Goal: Information Seeking & Learning: Check status

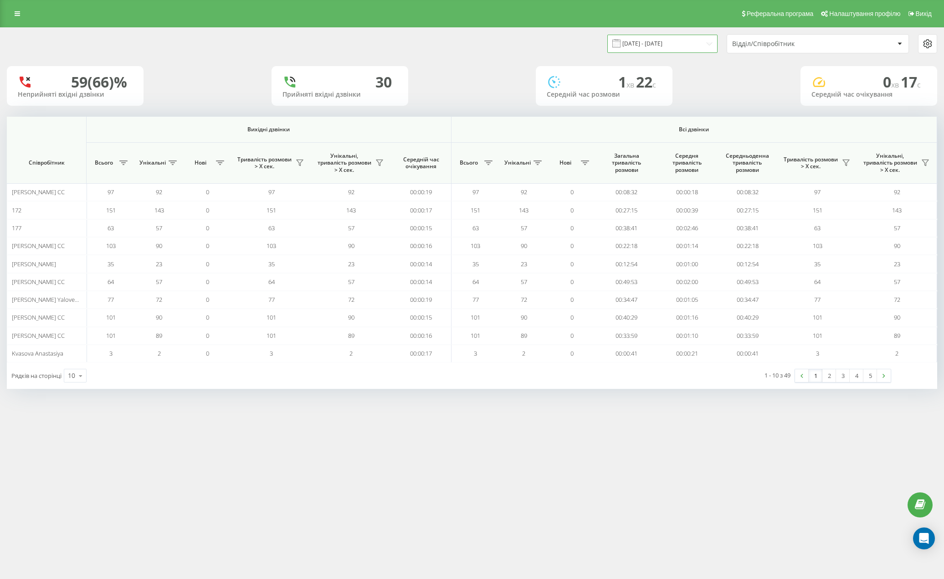
click at [706, 43] on input "29.07.2025 - 29.07.2025" at bounding box center [663, 44] width 110 height 18
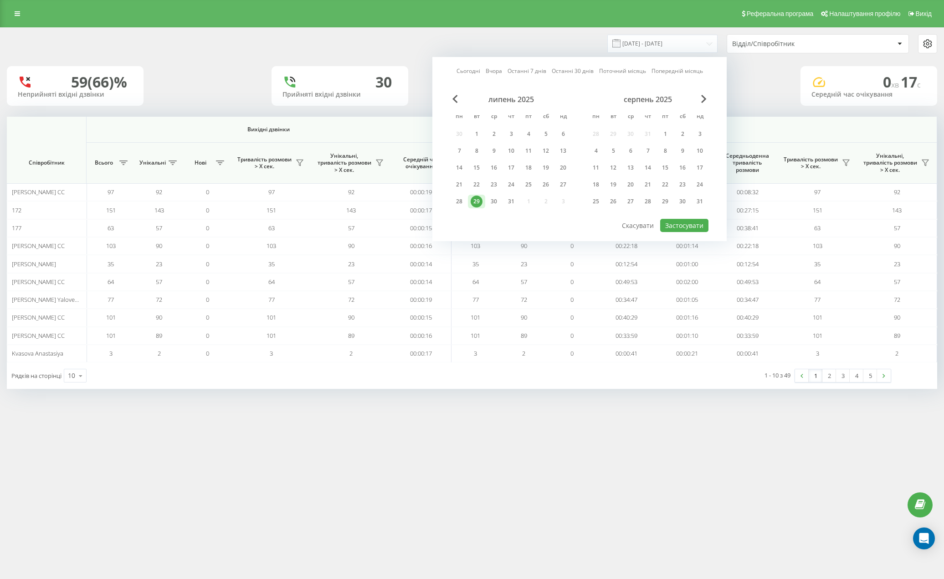
click at [708, 92] on div "Сьогодні Вчора Останні 7 днів Останні 30 днів Поточний місяць Попередній місяць…" at bounding box center [580, 149] width 294 height 184
click at [705, 98] on span "Next Month" at bounding box center [703, 99] width 5 height 8
click at [704, 98] on span "Next Month" at bounding box center [703, 99] width 5 height 8
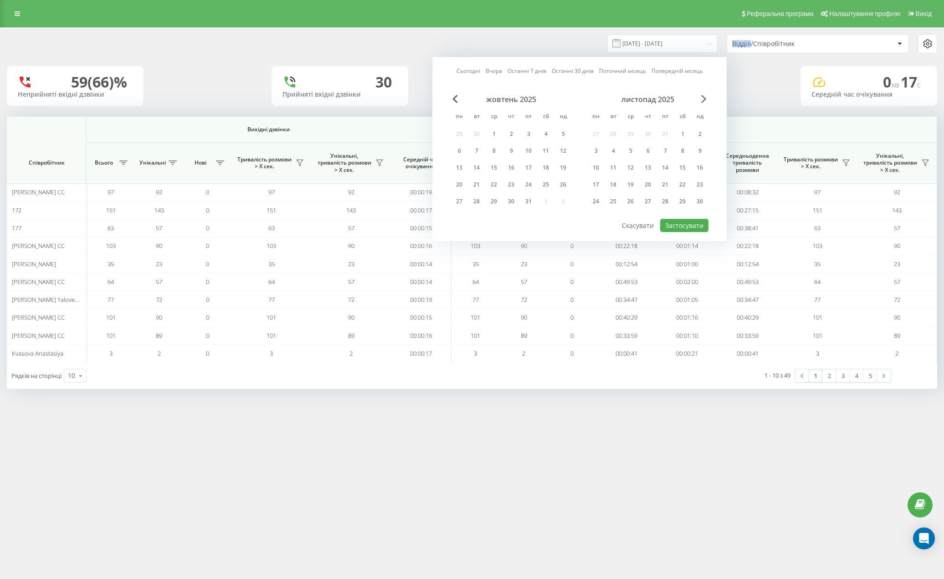
click at [703, 98] on span "Next Month" at bounding box center [703, 99] width 5 height 8
click at [702, 98] on span "Next Month" at bounding box center [703, 99] width 5 height 8
click at [451, 98] on div "лютий 2026" at bounding box center [511, 99] width 121 height 9
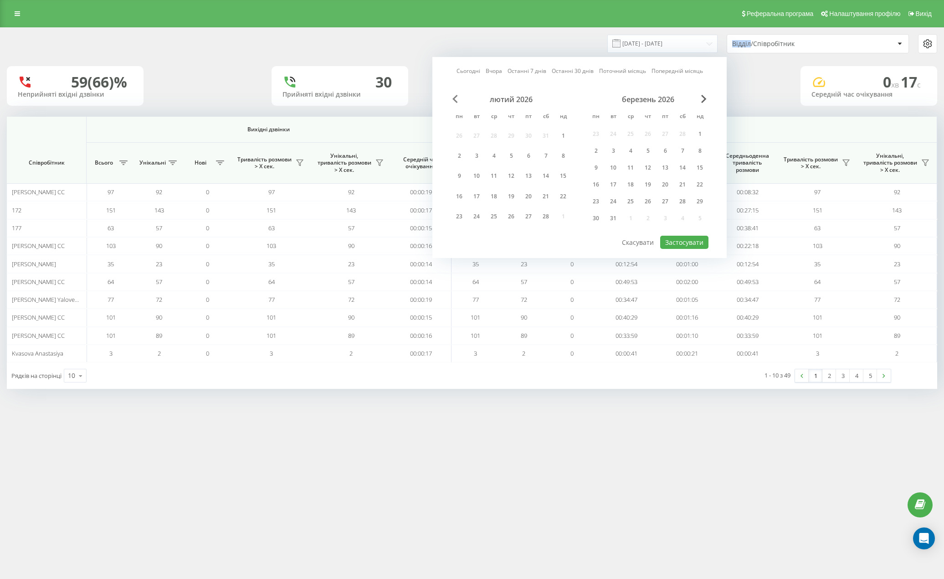
click at [455, 100] on span "Previous Month" at bounding box center [455, 99] width 5 height 8
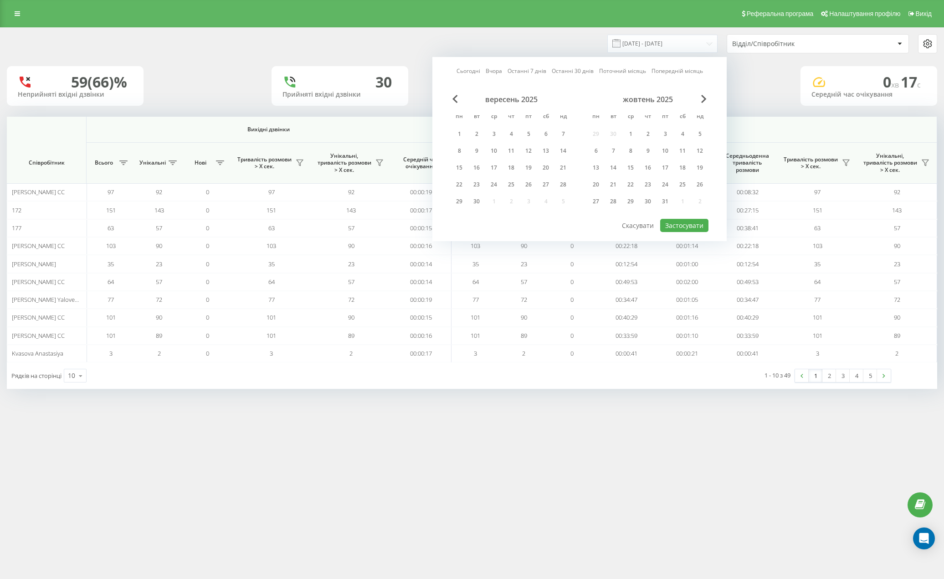
click at [448, 98] on div "Сьогодні Вчора Останні 7 днів Останні 30 днів Поточний місяць Попередній місяць…" at bounding box center [580, 149] width 294 height 184
click at [451, 98] on div "вересень 2025" at bounding box center [511, 99] width 121 height 9
click at [454, 98] on span "Previous Month" at bounding box center [455, 99] width 5 height 8
click at [531, 188] on div "22" at bounding box center [529, 185] width 12 height 12
click at [698, 224] on button "Застосувати" at bounding box center [684, 225] width 48 height 13
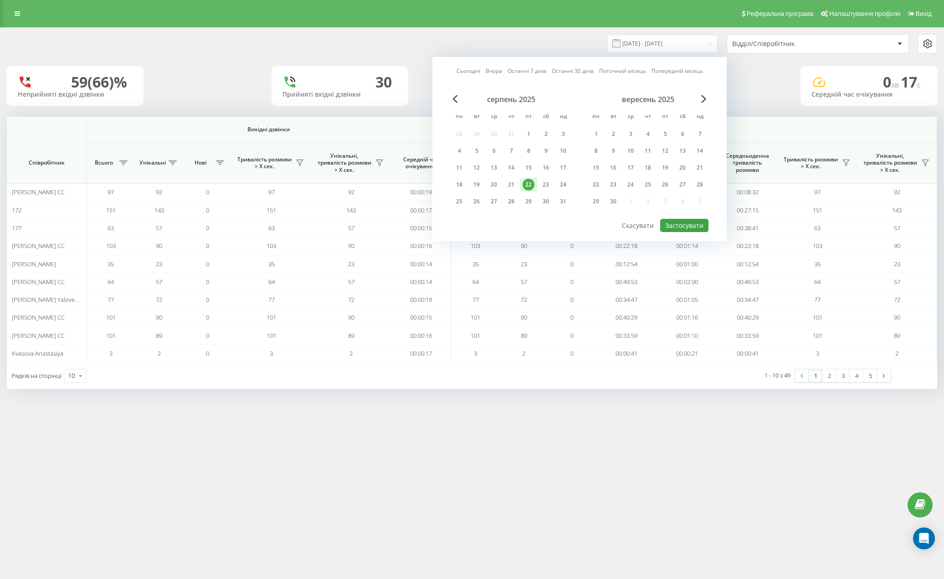
type input "22.08.2025 - 22.08.2025"
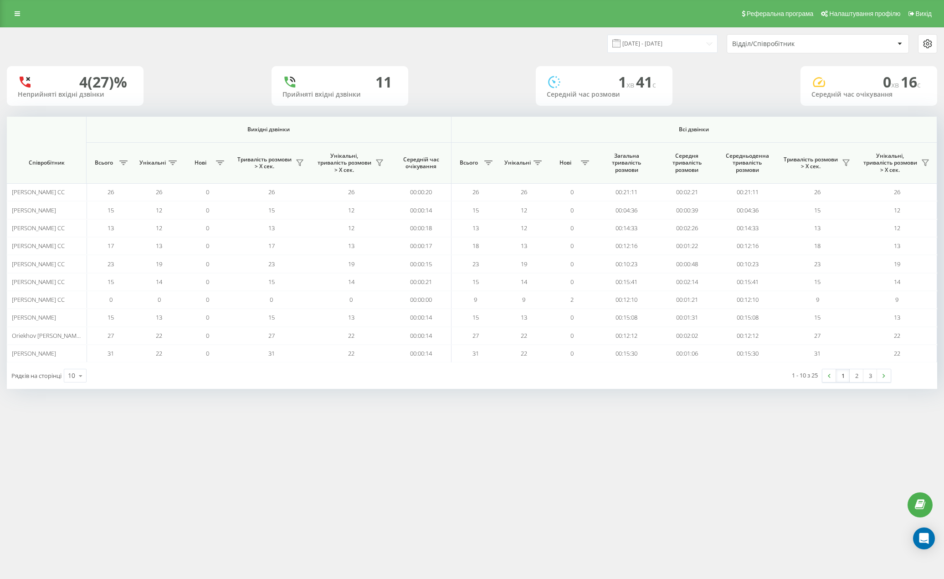
click at [753, 41] on div "Відділ/Співробітник" at bounding box center [786, 44] width 109 height 8
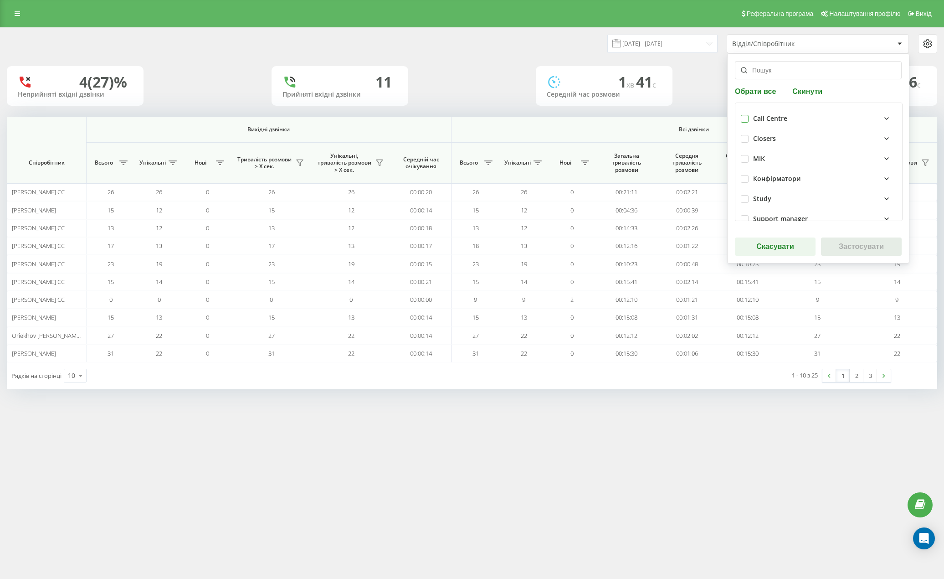
click at [743, 115] on label at bounding box center [745, 115] width 8 height 0
checkbox input "true"
click at [847, 251] on button "Застосувати" at bounding box center [861, 246] width 81 height 18
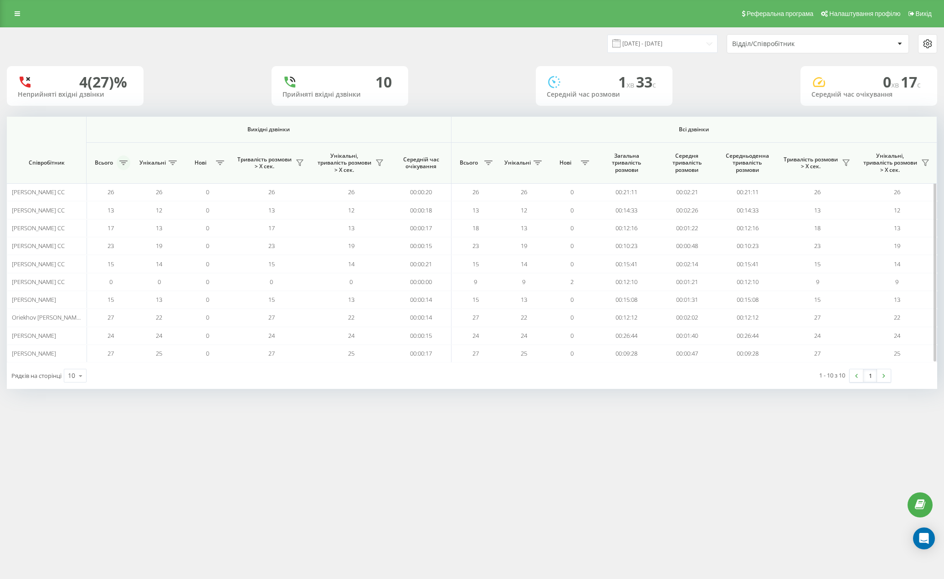
click at [127, 162] on icon at bounding box center [123, 162] width 8 height 5
click at [147, 203] on label "Від більшого до меншого" at bounding box center [155, 207] width 102 height 8
radio input "true"
click at [183, 233] on button "Застосувати" at bounding box center [187, 233] width 58 height 18
click at [120, 159] on button at bounding box center [124, 162] width 14 height 15
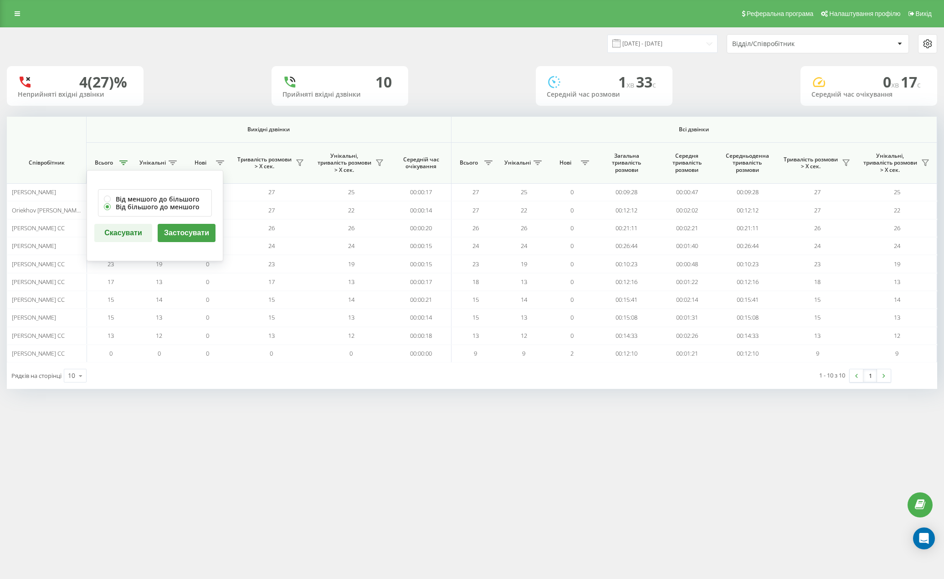
click at [169, 232] on button "Застосувати" at bounding box center [187, 233] width 58 height 18
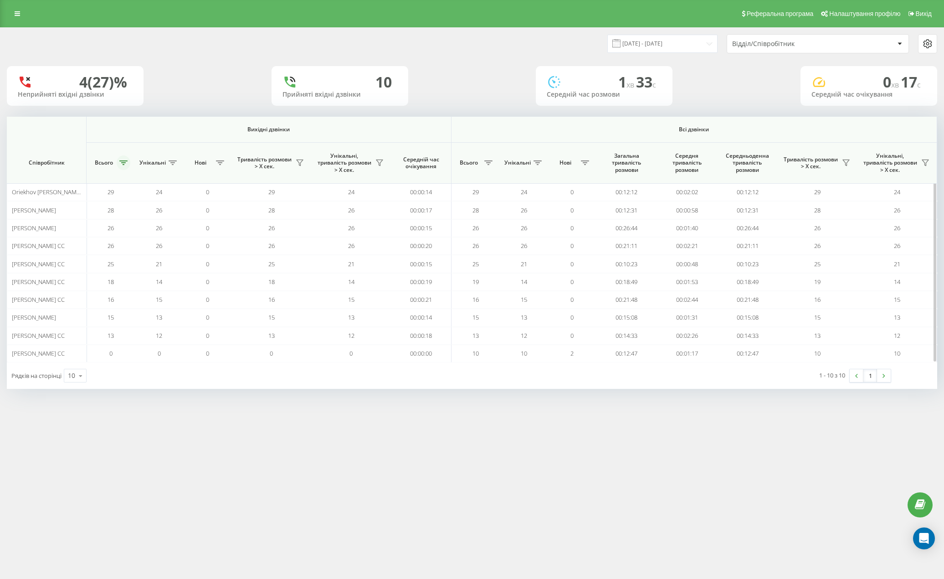
click at [120, 163] on icon at bounding box center [123, 162] width 8 height 5
click at [175, 231] on button "Застосувати" at bounding box center [187, 233] width 58 height 18
click at [125, 163] on icon at bounding box center [123, 162] width 8 height 5
click at [170, 232] on button "Застосувати" at bounding box center [187, 233] width 58 height 18
click at [128, 164] on icon at bounding box center [123, 162] width 8 height 5
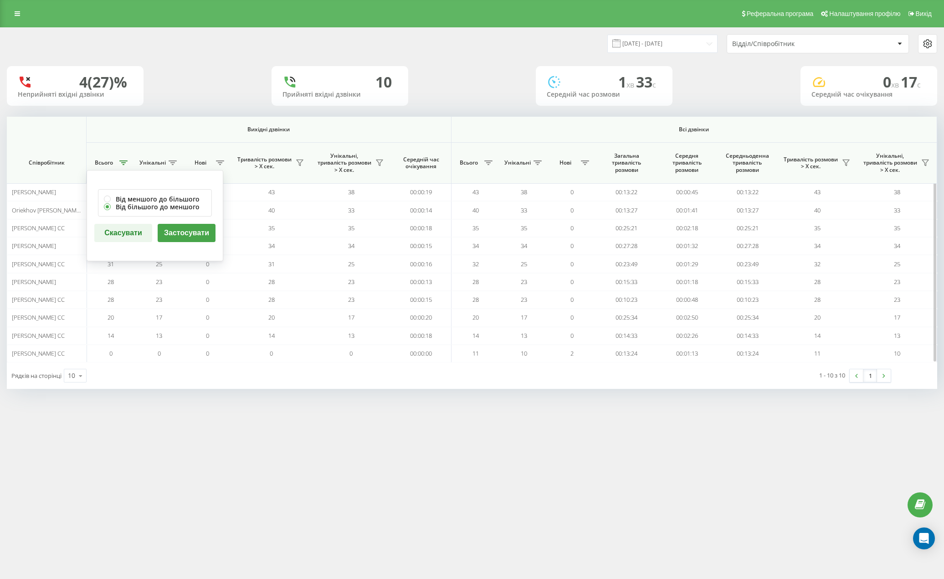
click at [178, 225] on button "Застосувати" at bounding box center [187, 233] width 58 height 18
click at [122, 160] on button at bounding box center [124, 162] width 14 height 15
click at [181, 232] on button "Застосувати" at bounding box center [187, 233] width 58 height 18
click at [124, 166] on button at bounding box center [124, 162] width 14 height 15
click at [166, 233] on button "Застосувати" at bounding box center [187, 233] width 58 height 18
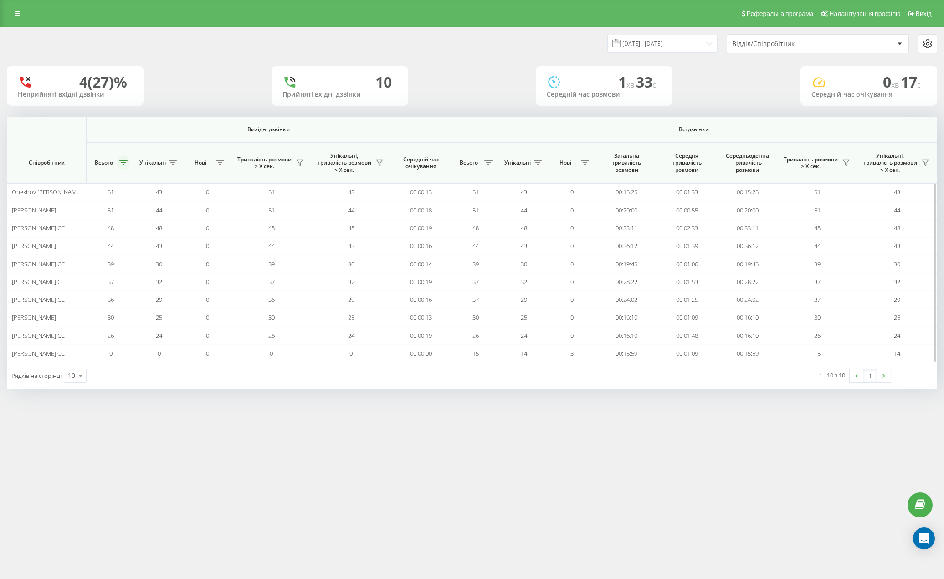
click at [124, 165] on button at bounding box center [124, 162] width 14 height 15
click at [186, 224] on button "Застосувати" at bounding box center [187, 233] width 58 height 18
drag, startPoint x: 120, startPoint y: 159, endPoint x: 128, endPoint y: 167, distance: 11.6
click at [120, 159] on button at bounding box center [124, 162] width 14 height 15
click at [186, 232] on button "Застосувати" at bounding box center [187, 233] width 58 height 18
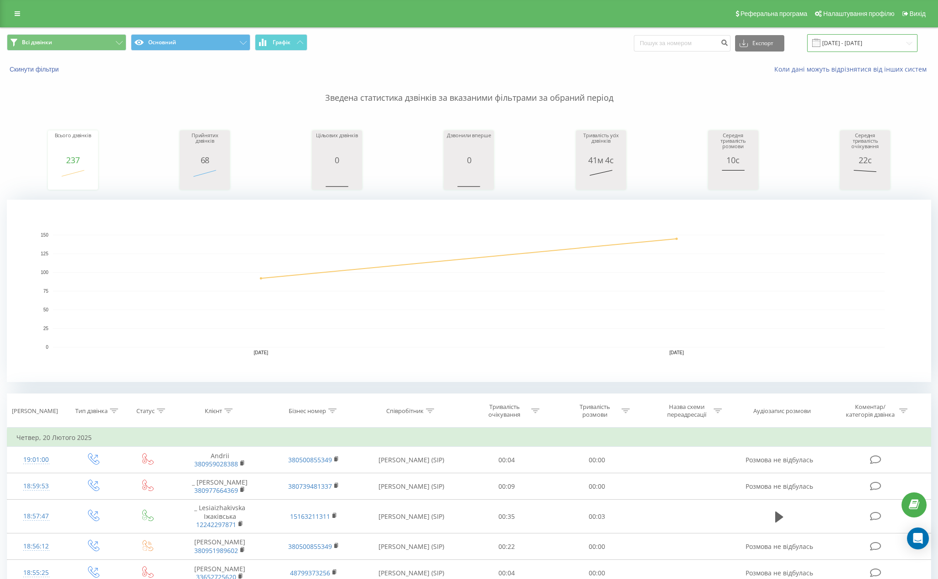
click at [844, 42] on input "[DATE] - [DATE]" at bounding box center [862, 43] width 110 height 18
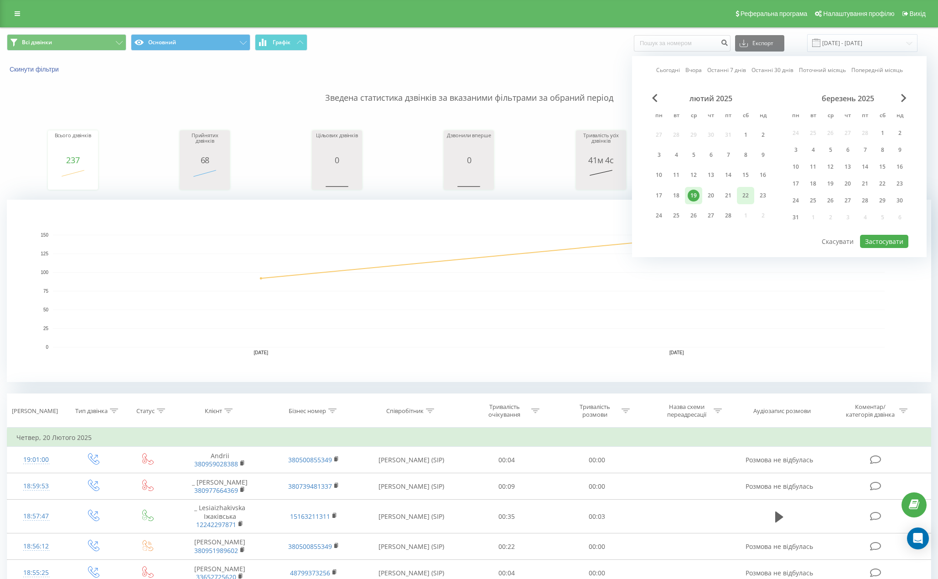
click at [749, 196] on div "22" at bounding box center [745, 196] width 12 height 12
click at [877, 237] on button "Застосувати" at bounding box center [884, 241] width 48 height 13
type input "[DATE] - [DATE]"
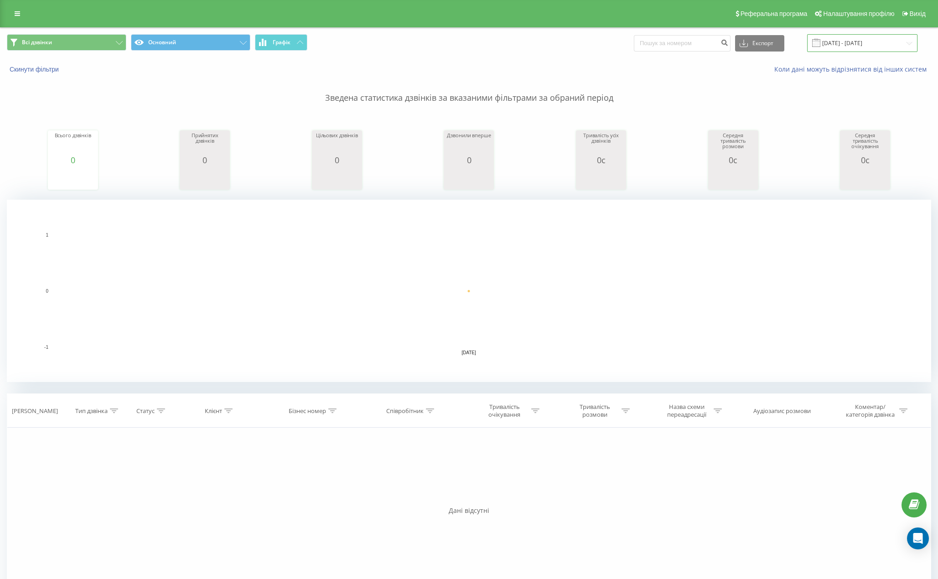
click at [840, 45] on input "[DATE] - [DATE]" at bounding box center [862, 43] width 110 height 18
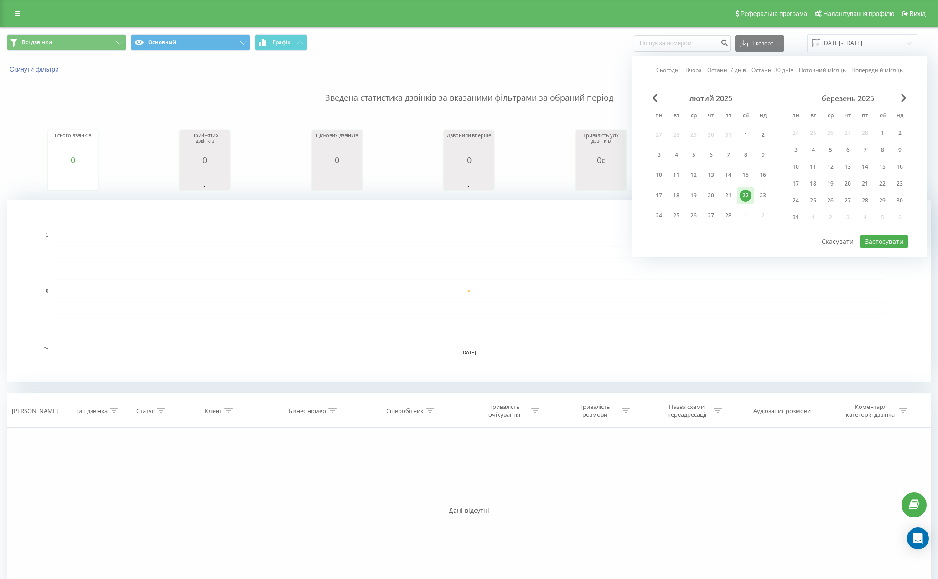
click at [898, 97] on div "березень 2025" at bounding box center [847, 98] width 121 height 9
click at [904, 97] on span "Next Month" at bounding box center [903, 98] width 5 height 8
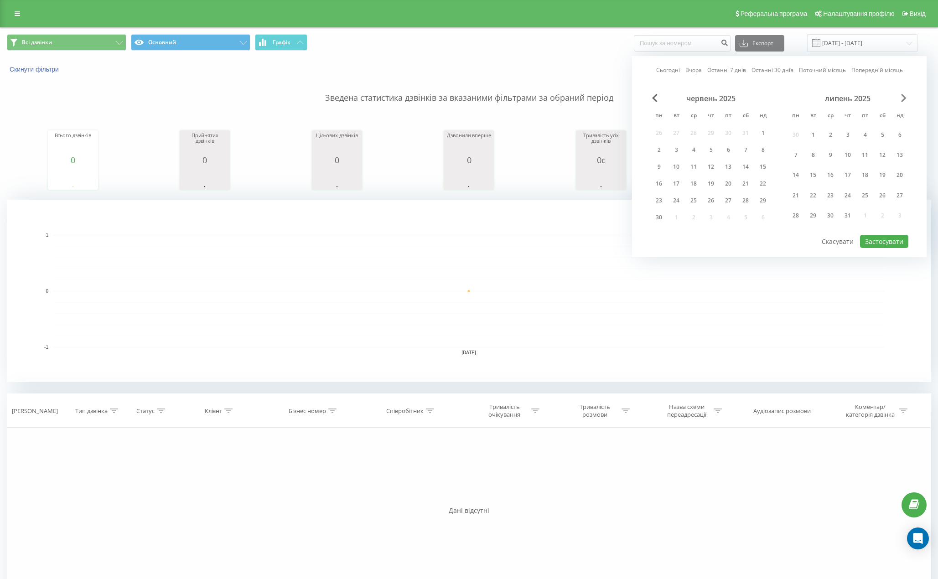
click at [904, 97] on span "Next Month" at bounding box center [903, 98] width 5 height 8
click at [865, 190] on div "22" at bounding box center [864, 184] width 17 height 14
click at [873, 223] on button "Застосувати" at bounding box center [884, 224] width 48 height 13
type input "22.08.2025 - 22.08.2025"
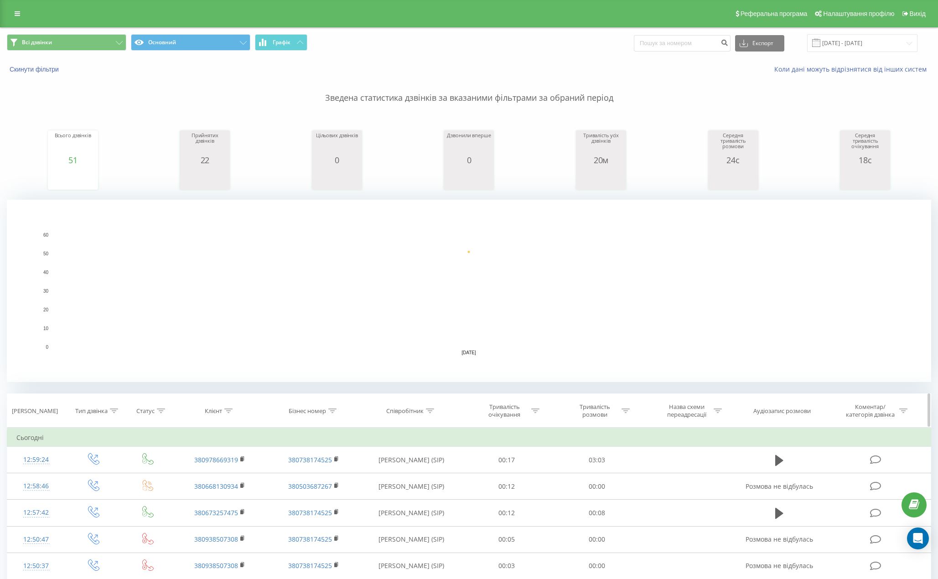
click at [623, 413] on icon at bounding box center [625, 410] width 8 height 5
click at [604, 458] on div at bounding box center [591, 454] width 65 height 9
click at [604, 500] on div "Більше ніж" at bounding box center [596, 502] width 79 height 15
click at [596, 469] on input "text" at bounding box center [597, 476] width 80 height 16
type input "59"
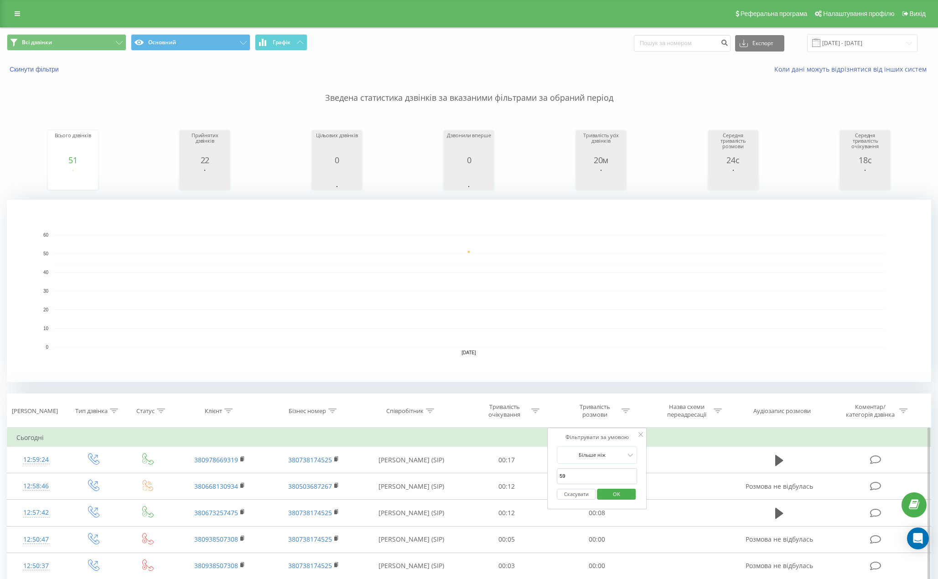
click at [611, 497] on span "OK" at bounding box center [616, 494] width 26 height 14
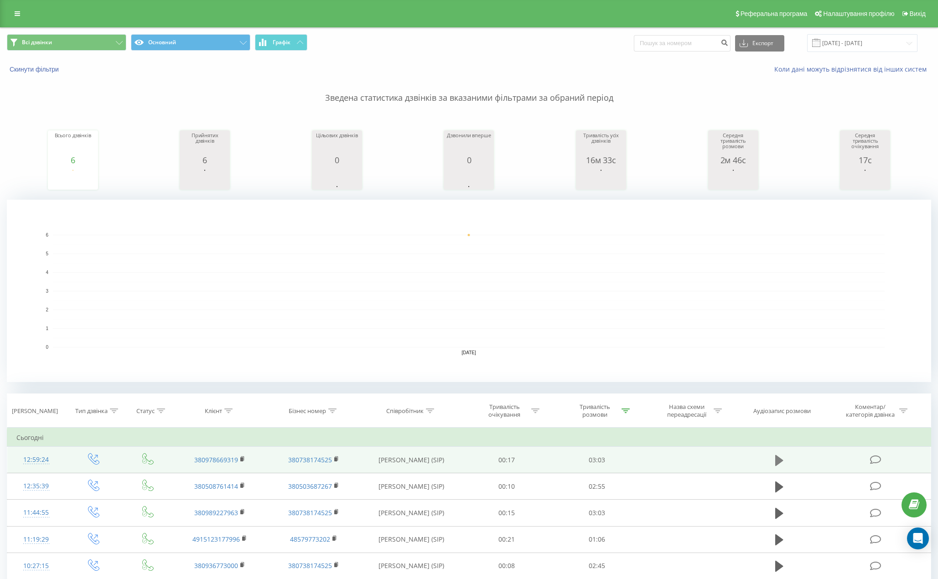
click at [776, 464] on icon at bounding box center [779, 459] width 8 height 11
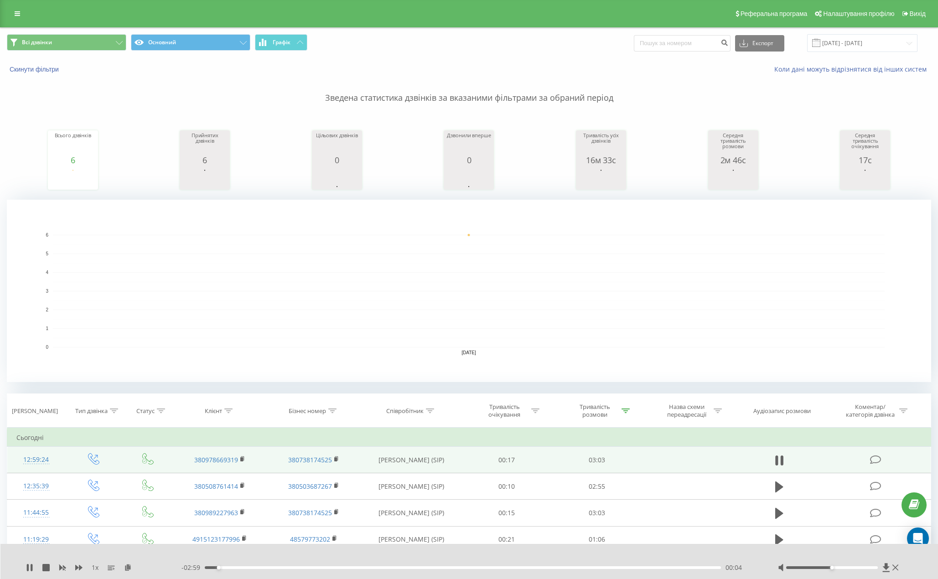
click at [93, 567] on span "1 x" at bounding box center [95, 567] width 7 height 9
drag, startPoint x: 239, startPoint y: 567, endPoint x: 252, endPoint y: 567, distance: 12.3
click at [242, 567] on div "00:12" at bounding box center [240, 568] width 4 height 4
click at [255, 567] on div "00:18" at bounding box center [256, 568] width 4 height 4
drag, startPoint x: 254, startPoint y: 567, endPoint x: 243, endPoint y: 567, distance: 10.5
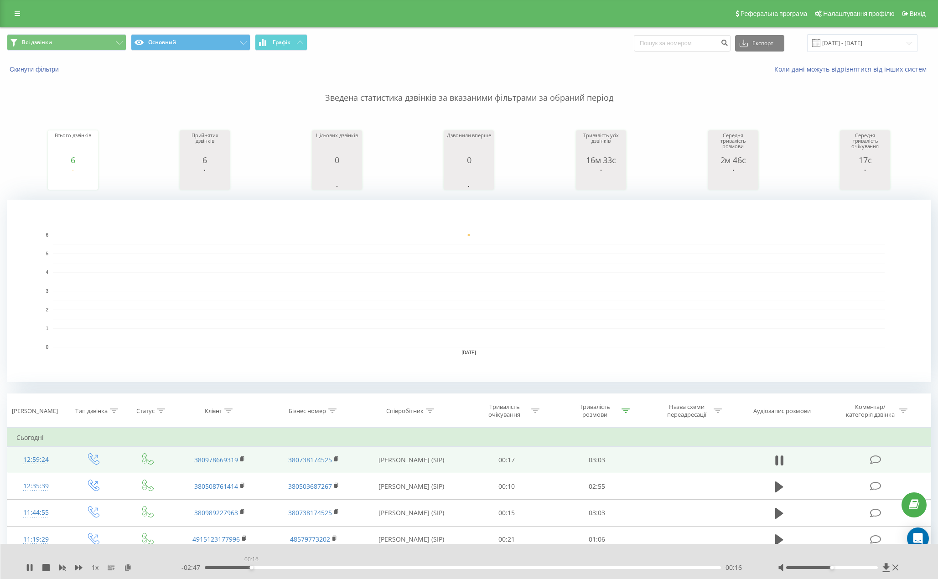
click at [244, 567] on div "00:16" at bounding box center [463, 567] width 516 height 3
click at [31, 566] on icon at bounding box center [29, 567] width 7 height 7
click at [641, 569] on div "- 02:27 00:36 00:36" at bounding box center [467, 567] width 573 height 9
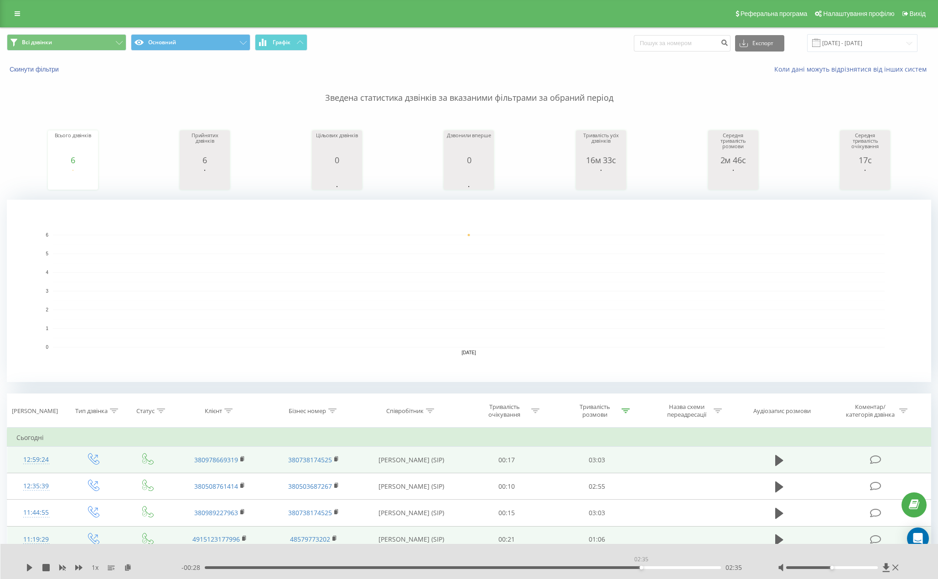
drag, startPoint x: 641, startPoint y: 567, endPoint x: 409, endPoint y: 533, distance: 234.1
click at [637, 567] on div "02:35" at bounding box center [463, 567] width 516 height 3
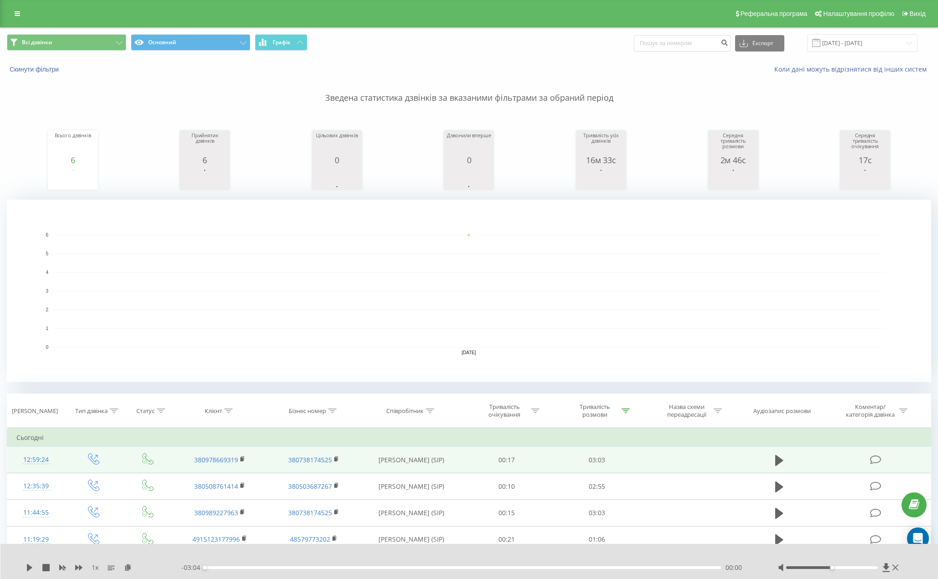
click at [26, 573] on div "1 x - 03:04 00:00 00:00" at bounding box center [469, 561] width 938 height 35
click at [26, 570] on icon at bounding box center [29, 567] width 7 height 7
click at [648, 568] on div "00:00" at bounding box center [463, 567] width 516 height 3
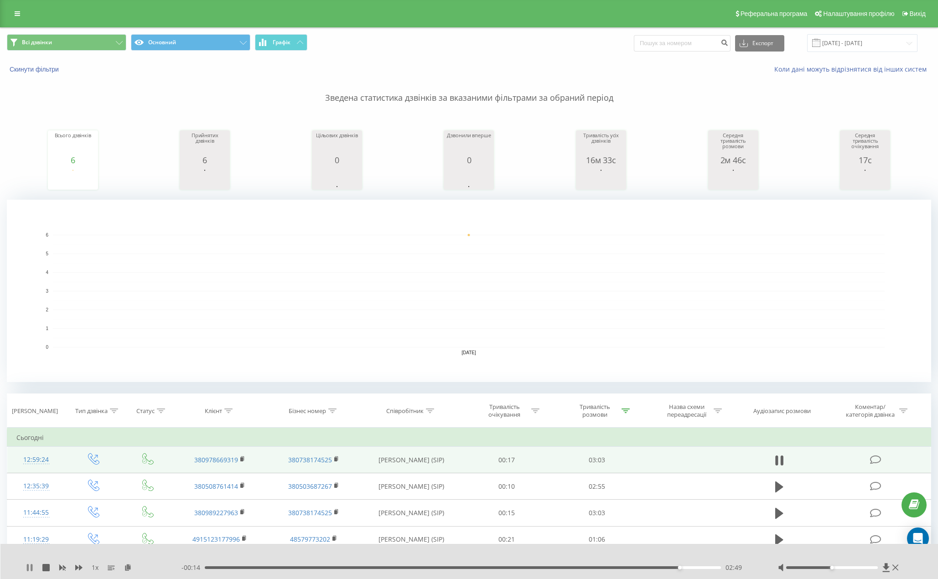
click at [29, 566] on icon at bounding box center [28, 567] width 2 height 7
